Goal: Transaction & Acquisition: Purchase product/service

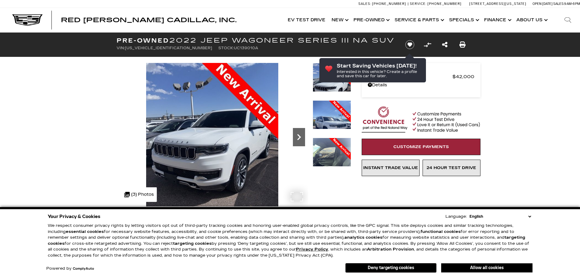
click at [298, 136] on icon "Next" at bounding box center [299, 137] width 12 height 12
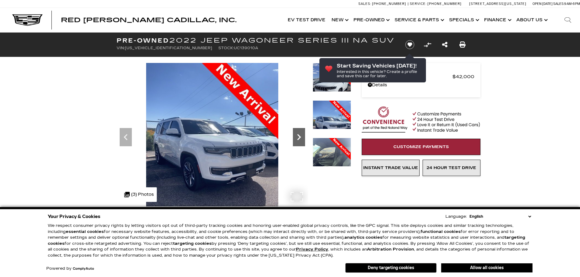
click at [298, 136] on icon "Next" at bounding box center [299, 137] width 12 height 12
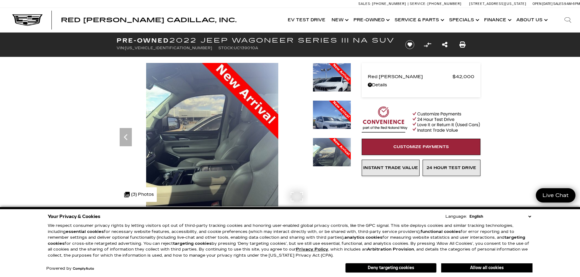
click at [265, 150] on img at bounding box center [212, 151] width 191 height 176
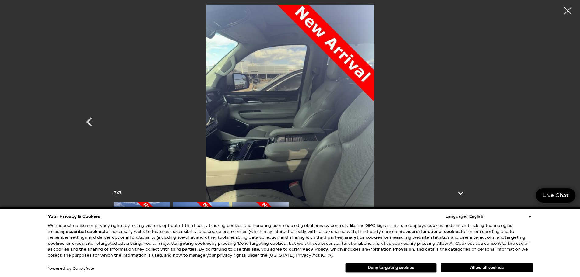
click at [407, 268] on button "Deny targeting cookies" at bounding box center [390, 268] width 91 height 10
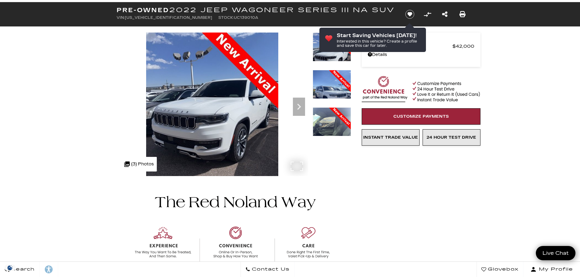
click at [240, 148] on img at bounding box center [212, 121] width 191 height 176
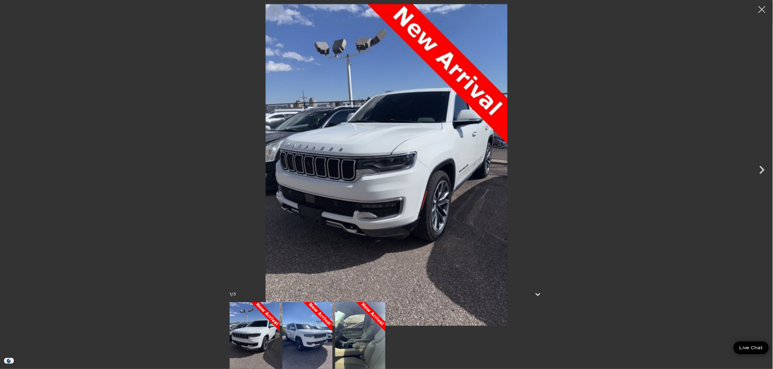
scroll to position [30, 0]
